Goal: Task Accomplishment & Management: Use online tool/utility

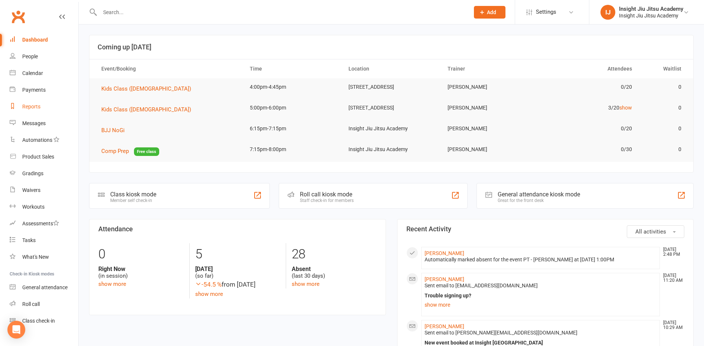
click at [32, 106] on div "Reports" at bounding box center [31, 106] width 18 height 6
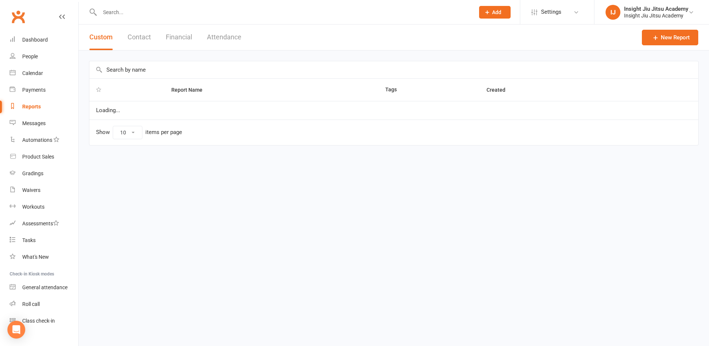
select select "25"
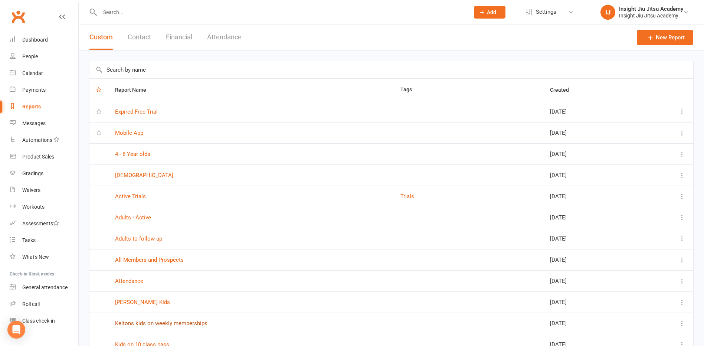
click at [163, 325] on link "Keltons kids on weekly memberships" at bounding box center [161, 323] width 92 height 7
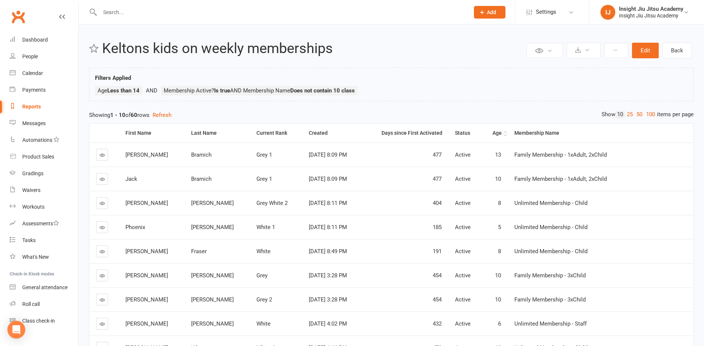
click at [501, 132] on div "Age" at bounding box center [494, 133] width 13 height 6
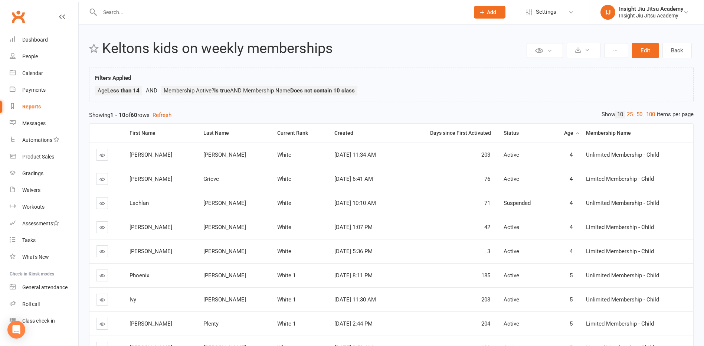
click at [562, 137] on th "Age" at bounding box center [564, 133] width 29 height 19
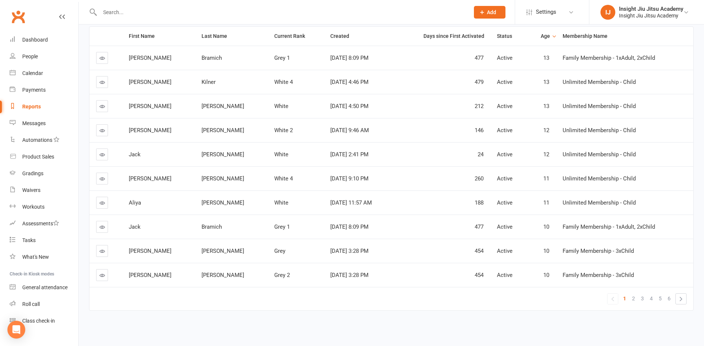
scroll to position [60, 0]
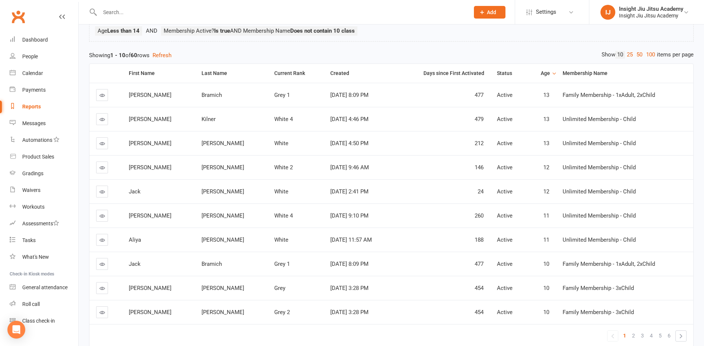
click at [145, 14] on input "text" at bounding box center [281, 12] width 366 height 10
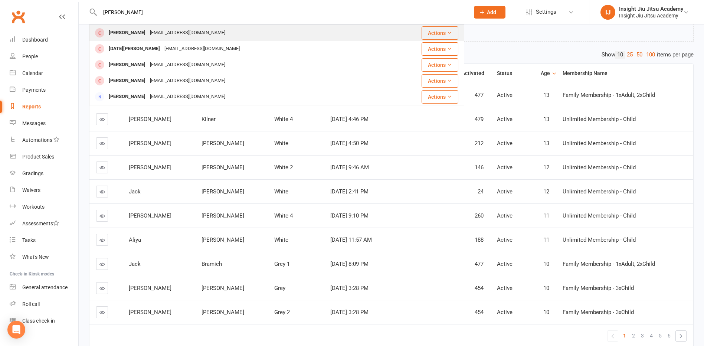
type input "[PERSON_NAME]"
click at [112, 35] on div "[PERSON_NAME]" at bounding box center [126, 32] width 41 height 11
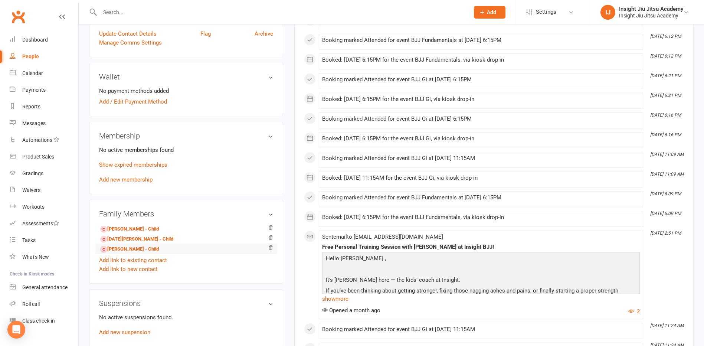
scroll to position [223, 0]
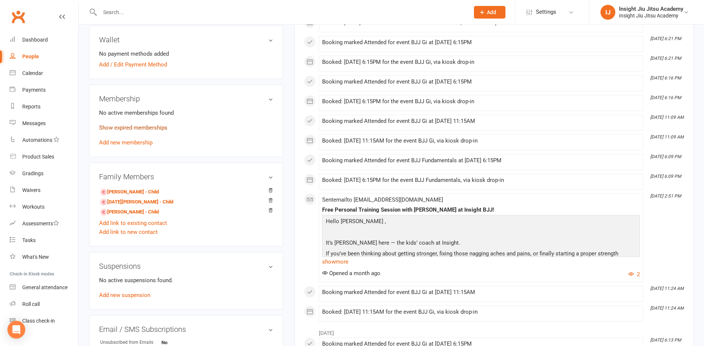
click at [131, 127] on link "Show expired memberships" at bounding box center [133, 127] width 68 height 7
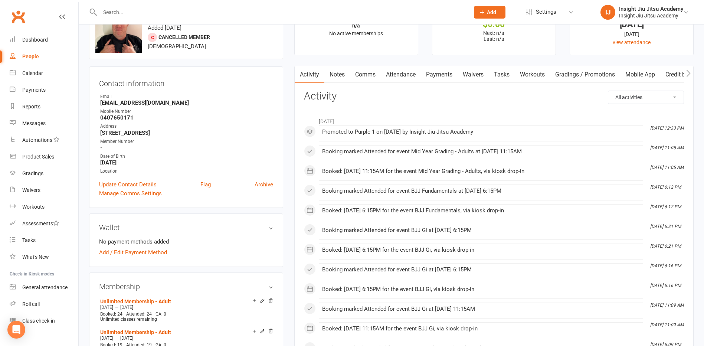
scroll to position [0, 0]
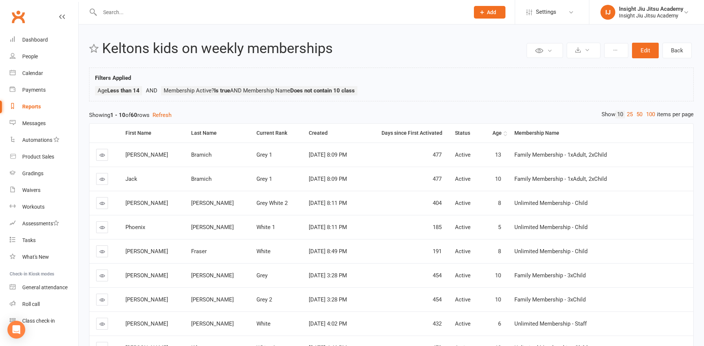
click at [501, 134] on div "Age" at bounding box center [494, 133] width 13 height 6
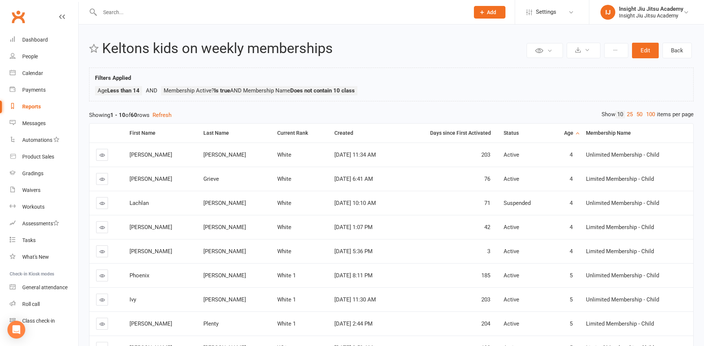
click at [571, 134] on th "Age" at bounding box center [564, 133] width 29 height 19
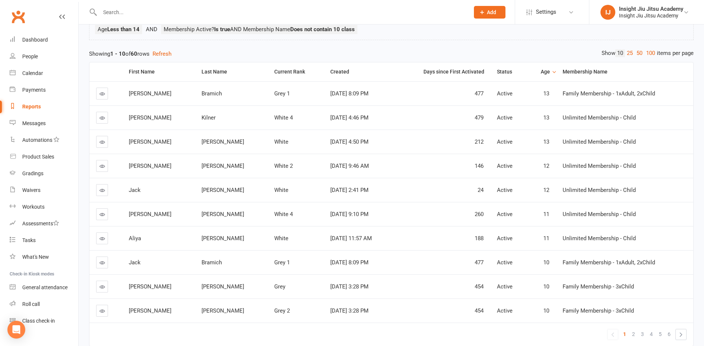
scroll to position [74, 0]
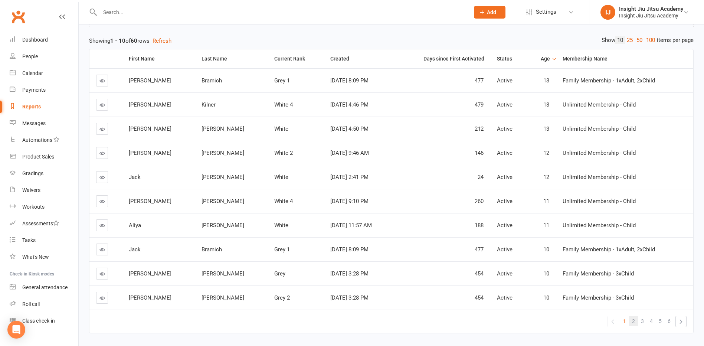
click at [632, 322] on span "2" at bounding box center [633, 321] width 3 height 10
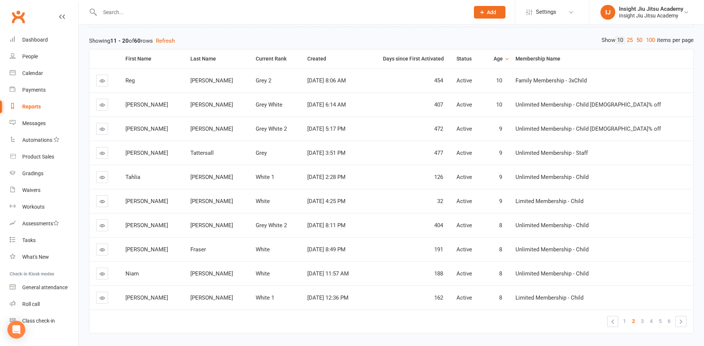
click at [644, 322] on link "3" at bounding box center [642, 321] width 9 height 10
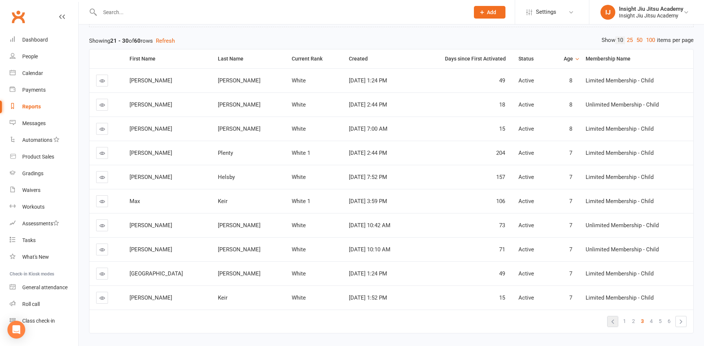
click at [610, 325] on link "«" at bounding box center [612, 321] width 10 height 10
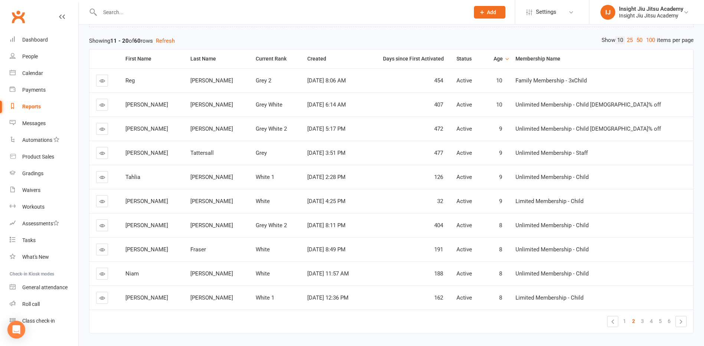
click at [105, 274] on icon at bounding box center [102, 274] width 6 height 6
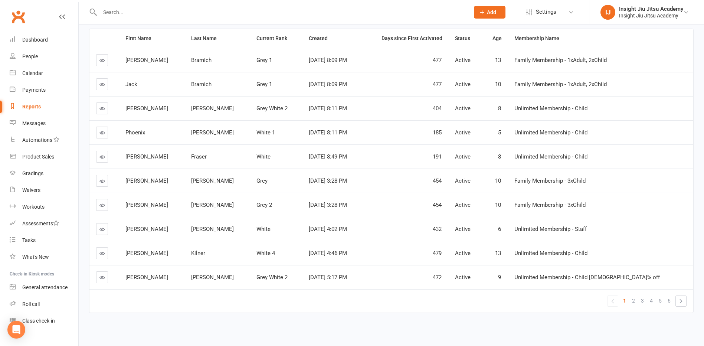
scroll to position [23, 0]
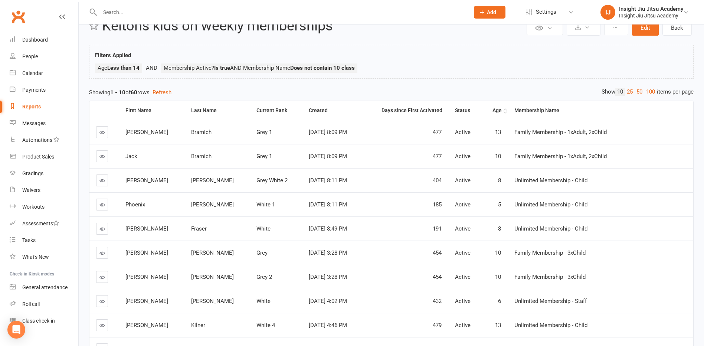
click at [501, 112] on div "Age" at bounding box center [494, 111] width 13 height 6
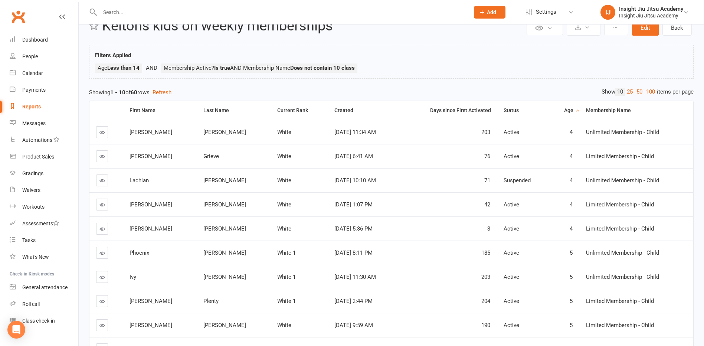
click at [565, 111] on div "Age" at bounding box center [565, 111] width 16 height 6
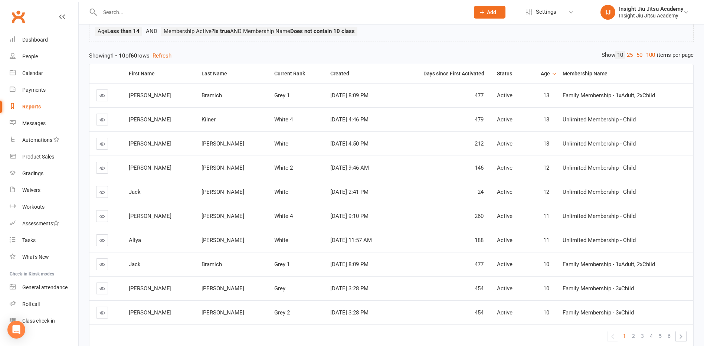
scroll to position [97, 0]
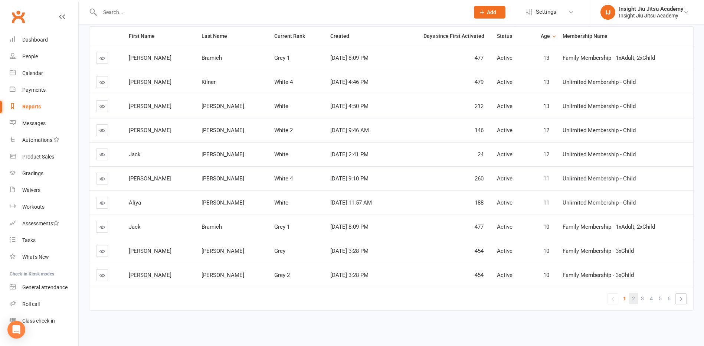
click at [634, 297] on span "2" at bounding box center [633, 298] width 3 height 10
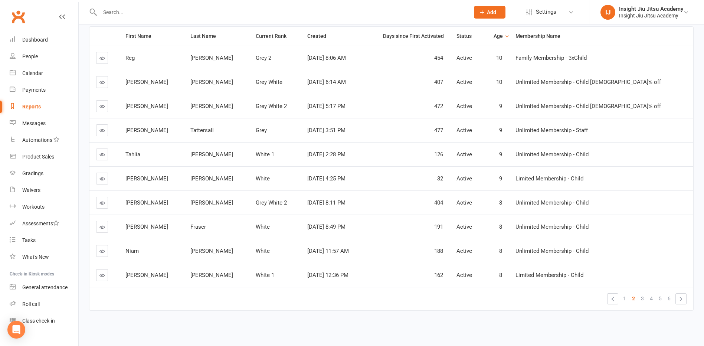
click at [105, 200] on icon at bounding box center [102, 203] width 6 height 6
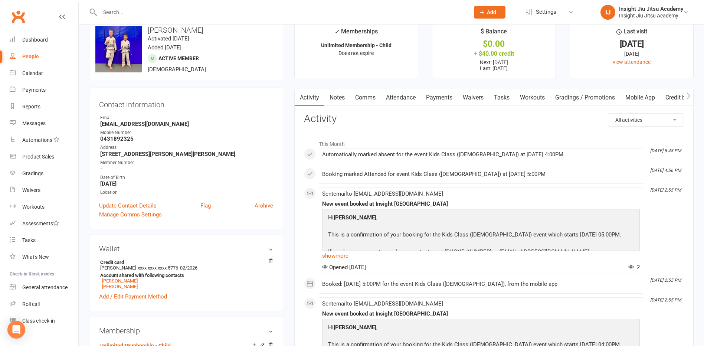
scroll to position [37, 0]
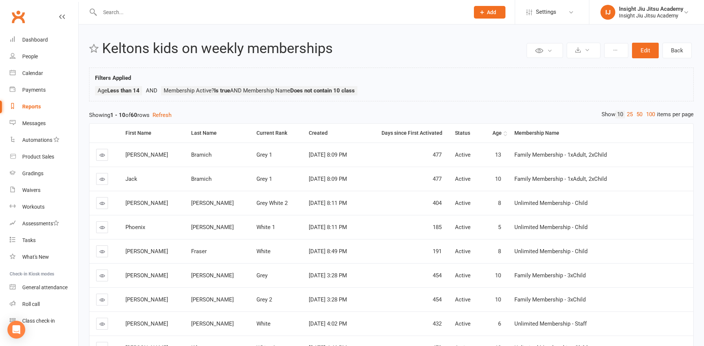
click at [501, 132] on div "Age" at bounding box center [494, 133] width 13 height 6
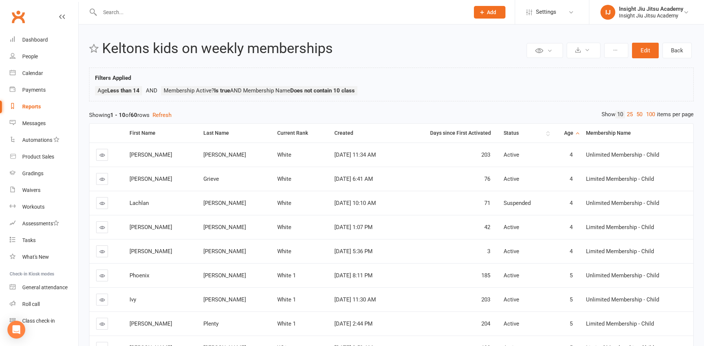
click at [541, 134] on th "Status" at bounding box center [523, 133] width 53 height 19
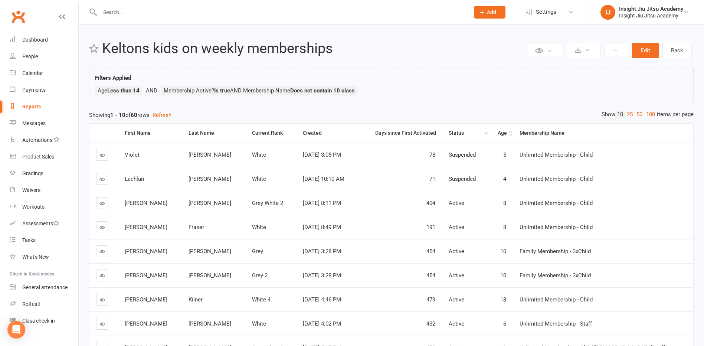
click at [507, 133] on div "Age" at bounding box center [500, 133] width 12 height 6
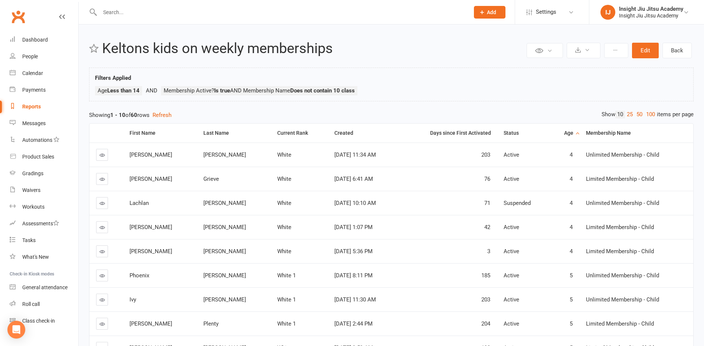
click at [570, 133] on th "Age" at bounding box center [564, 133] width 29 height 19
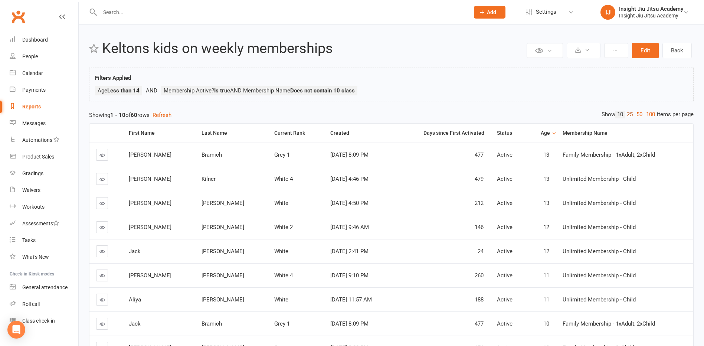
click at [628, 116] on link "25" at bounding box center [630, 115] width 10 height 8
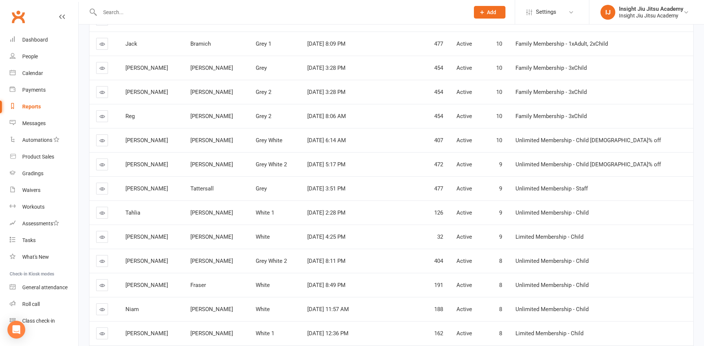
scroll to position [297, 0]
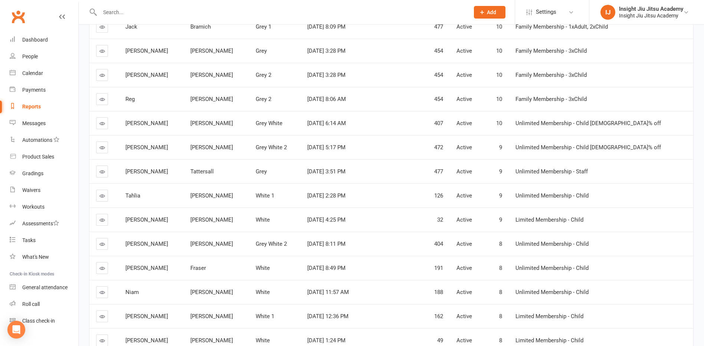
click at [102, 290] on icon at bounding box center [102, 292] width 6 height 6
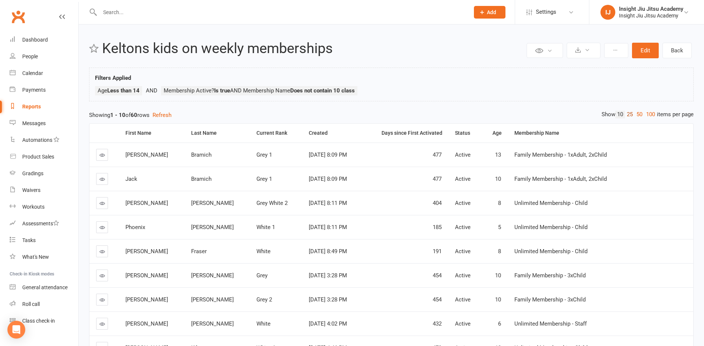
click at [629, 113] on link "25" at bounding box center [630, 115] width 10 height 8
click at [509, 133] on th "Age" at bounding box center [496, 133] width 26 height 19
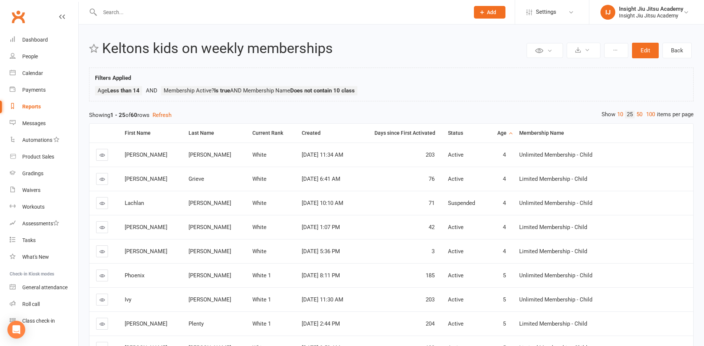
click at [506, 133] on div "Age" at bounding box center [500, 133] width 12 height 6
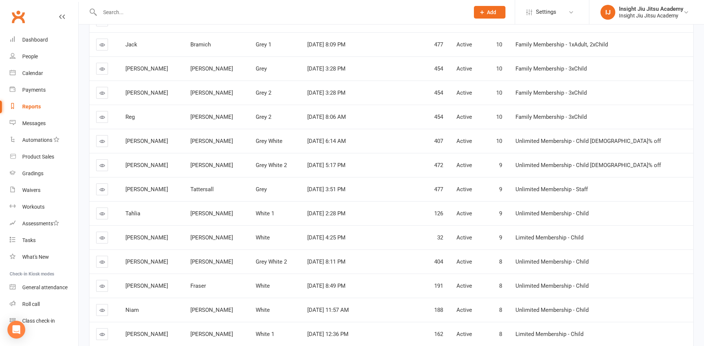
scroll to position [297, 0]
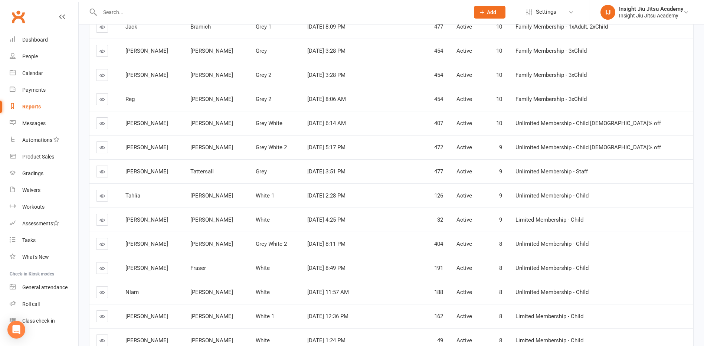
click at [102, 271] on link at bounding box center [102, 268] width 12 height 12
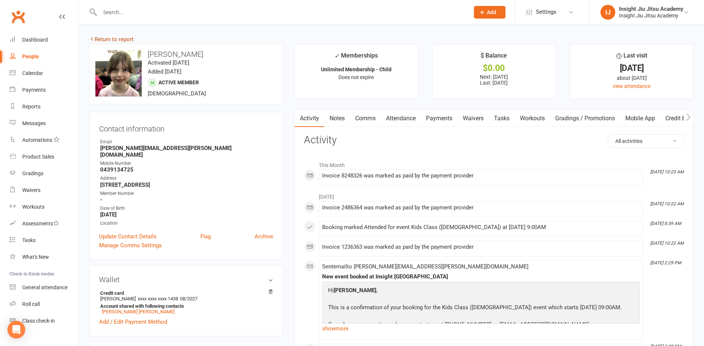
click at [99, 40] on link "Return to report" at bounding box center [111, 39] width 45 height 7
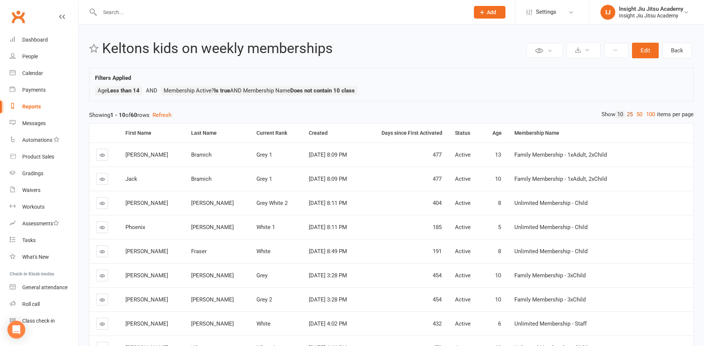
click at [629, 113] on link "25" at bounding box center [630, 115] width 10 height 8
click at [509, 135] on th "Age" at bounding box center [496, 133] width 26 height 19
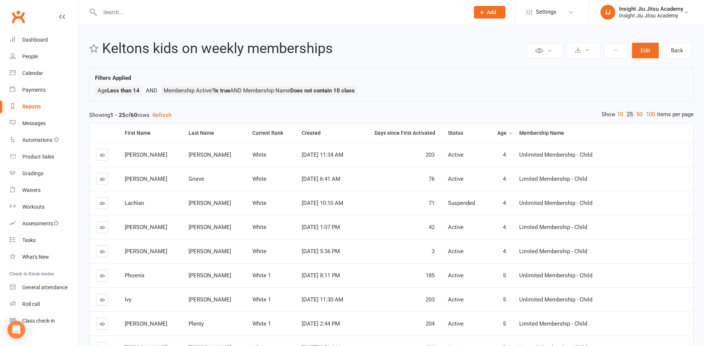
click at [506, 135] on div "Age" at bounding box center [500, 133] width 12 height 6
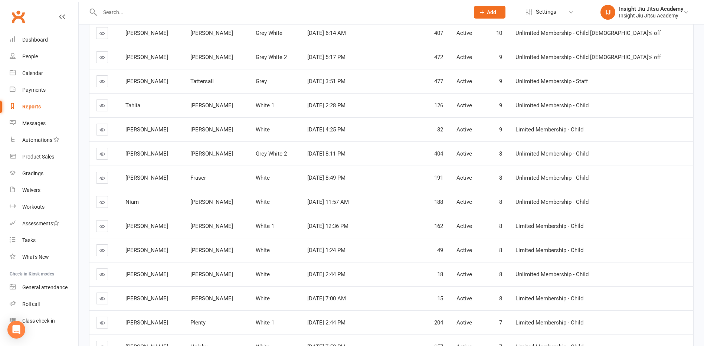
scroll to position [408, 0]
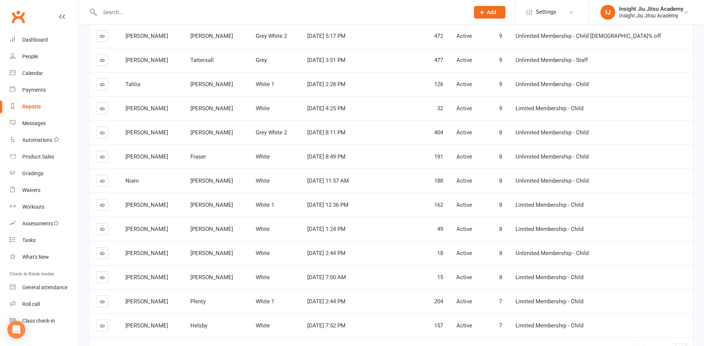
click at [103, 206] on icon at bounding box center [102, 205] width 6 height 6
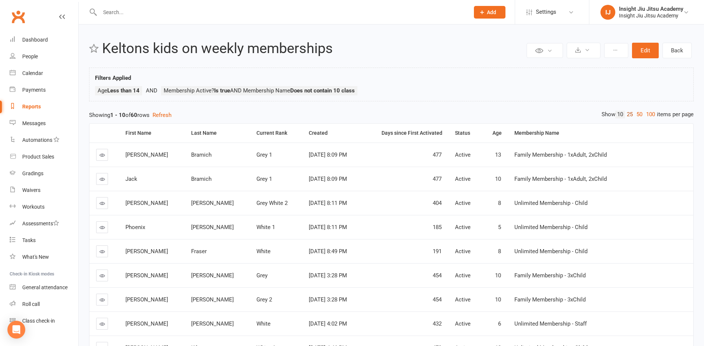
click at [628, 113] on link "25" at bounding box center [630, 115] width 10 height 8
click at [503, 134] on div "Age" at bounding box center [496, 133] width 13 height 6
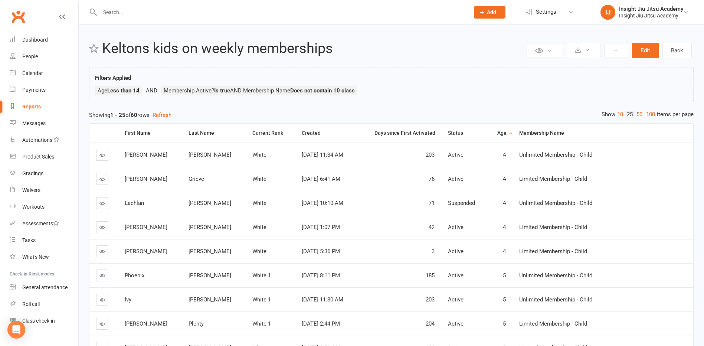
click at [506, 132] on div "Age" at bounding box center [500, 133] width 12 height 6
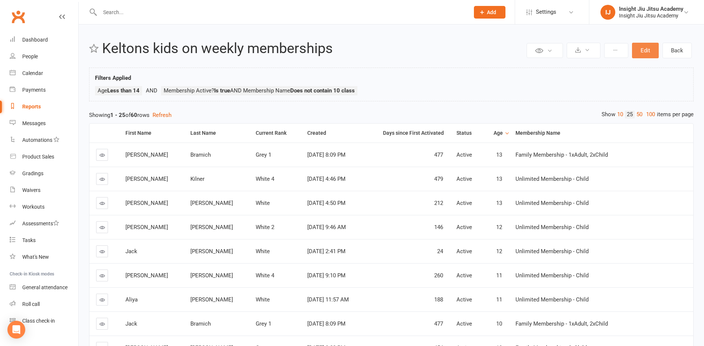
click at [648, 45] on button "Edit" at bounding box center [645, 51] width 27 height 16
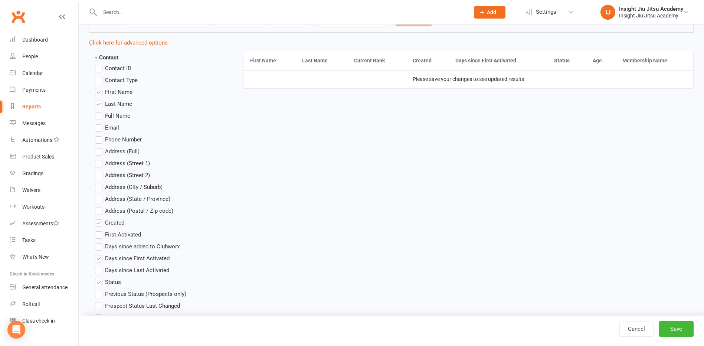
scroll to position [260, 0]
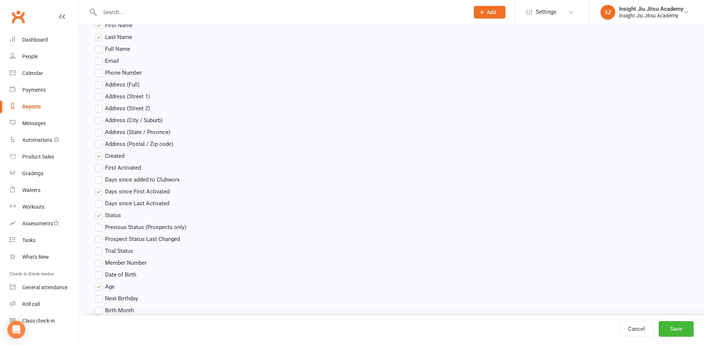
click at [101, 275] on label "Date of Birth" at bounding box center [115, 274] width 41 height 9
click at [100, 270] on input "Date of Birth" at bounding box center [97, 270] width 5 height 0
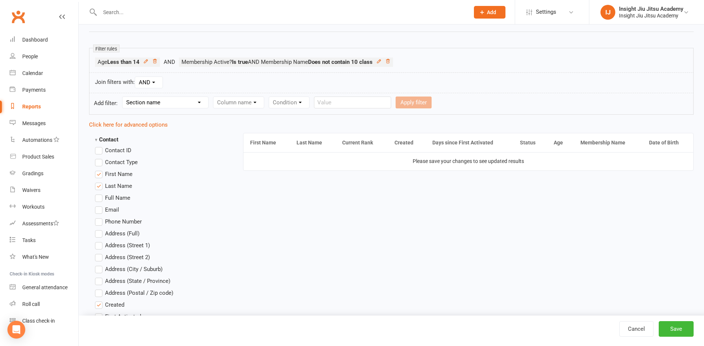
scroll to position [74, 0]
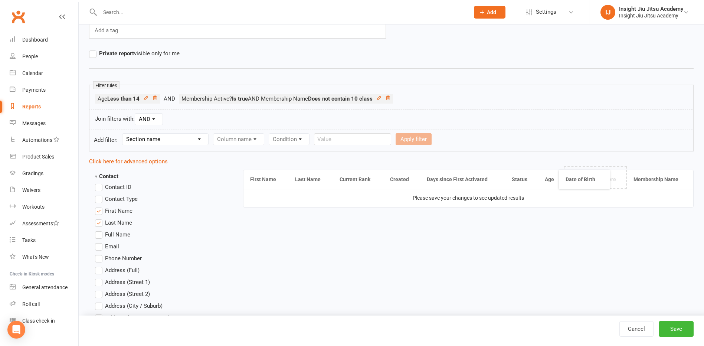
drag, startPoint x: 665, startPoint y: 181, endPoint x: 582, endPoint y: 181, distance: 83.5
click at [679, 323] on button "Save" at bounding box center [675, 329] width 35 height 16
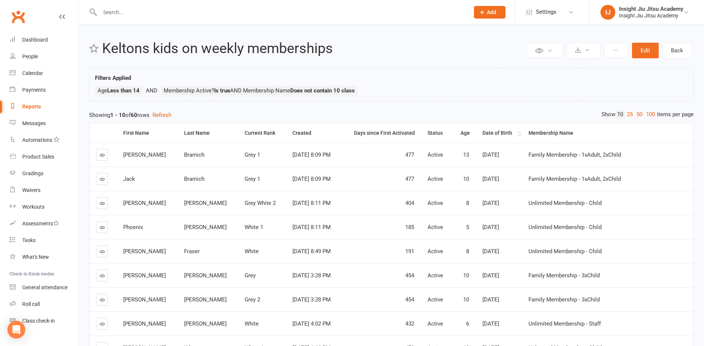
click at [515, 131] on div "Date of Birth" at bounding box center [498, 133] width 33 height 6
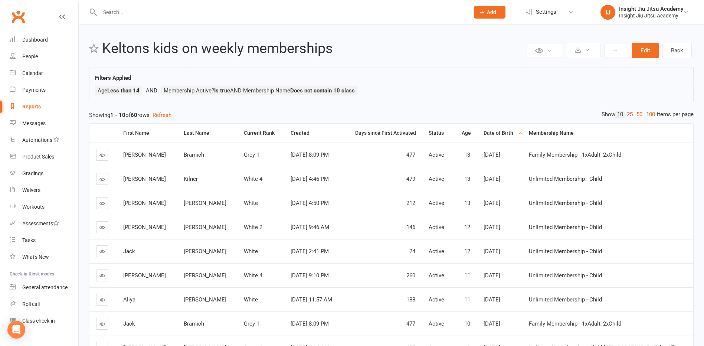
click at [628, 112] on link "25" at bounding box center [630, 115] width 10 height 8
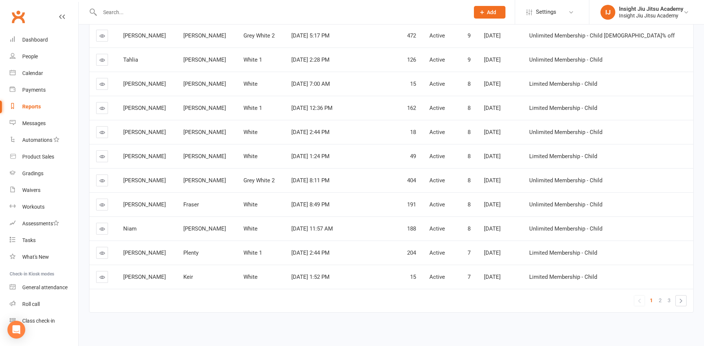
scroll to position [458, 0]
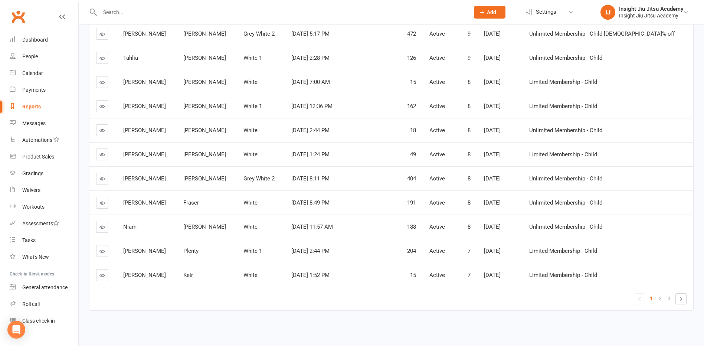
click at [30, 105] on div "Reports" at bounding box center [31, 106] width 19 height 6
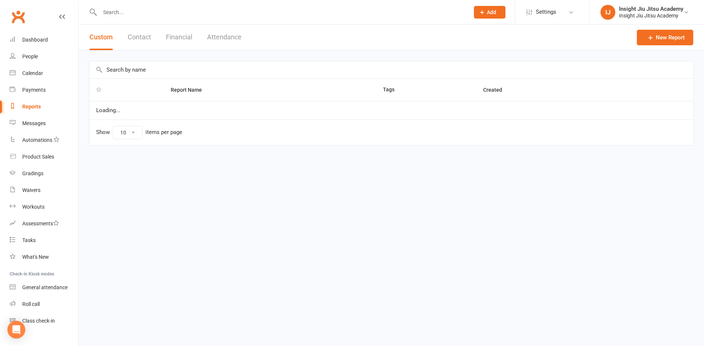
select select "25"
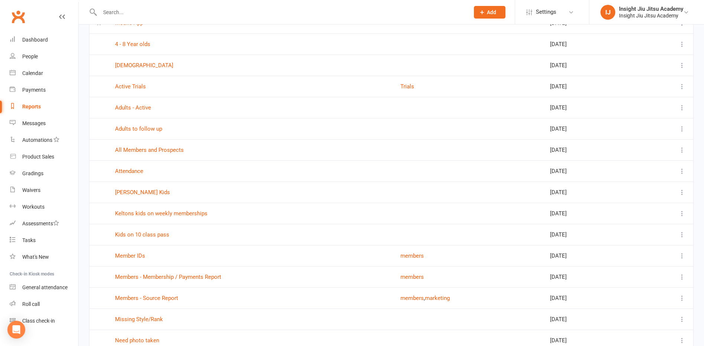
scroll to position [111, 0]
click at [131, 187] on link "[PERSON_NAME] Kids" at bounding box center [142, 190] width 55 height 7
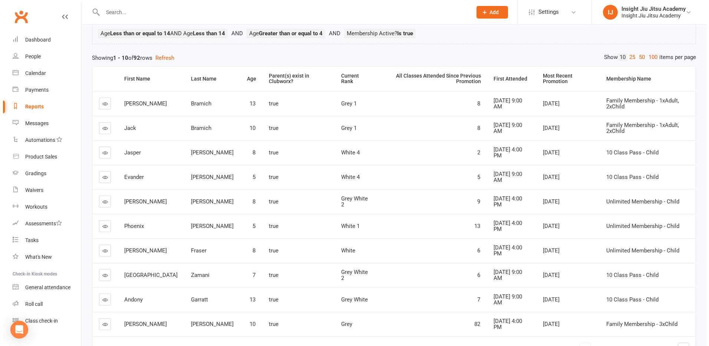
scroll to position [74, 0]
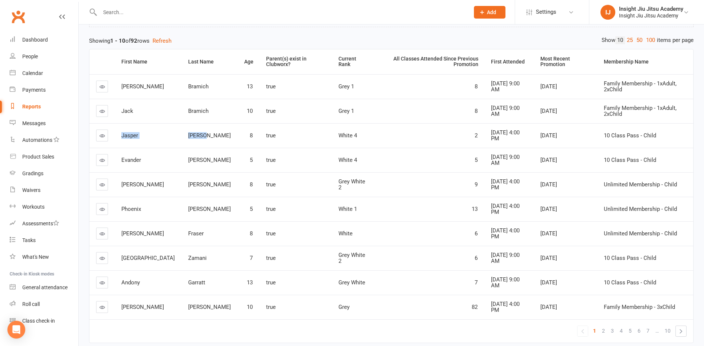
drag, startPoint x: 121, startPoint y: 133, endPoint x: 181, endPoint y: 140, distance: 61.2
click at [179, 140] on tr "[PERSON_NAME] 8 true White 4 [DATE], 2024 4:00 PM [DATE] 10 Class Pass - Child" at bounding box center [390, 135] width 603 height 24
click at [183, 139] on td "[PERSON_NAME]" at bounding box center [209, 135] width 56 height 24
click at [450, 271] on tbody "[PERSON_NAME] 13 true Grey 1 [DATE], 2024 9:00 AM [DATE] Family Membership - 1x…" at bounding box center [390, 196] width 603 height 245
click at [375, 242] on td "6" at bounding box center [429, 233] width 110 height 24
